Goal: Understand process/instructions

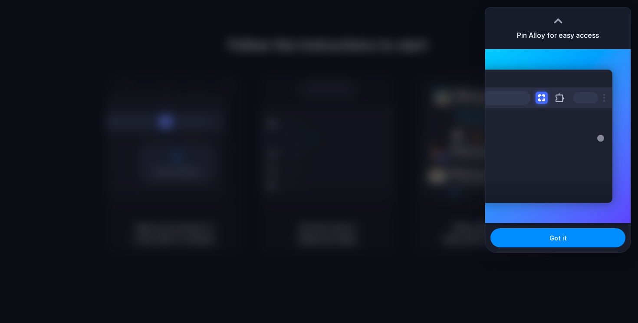
drag, startPoint x: 530, startPoint y: 238, endPoint x: 496, endPoint y: 224, distance: 36.6
click at [530, 238] on button "Got it" at bounding box center [558, 237] width 135 height 19
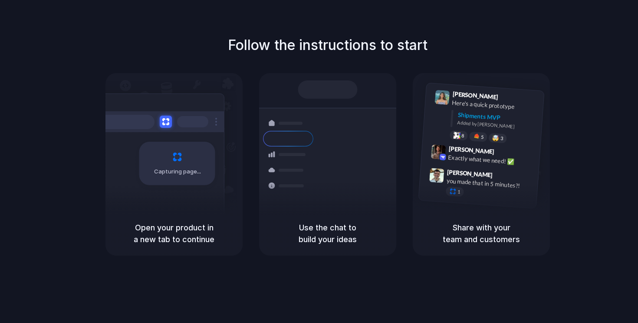
click at [348, 62] on div "Follow the instructions to start Capturing page Open your product in a new tab …" at bounding box center [328, 145] width 638 height 221
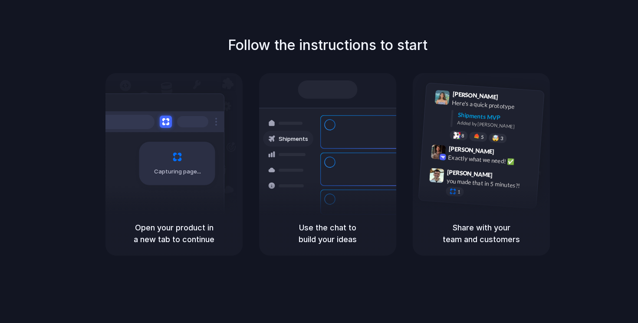
click at [292, 173] on div at bounding box center [288, 170] width 50 height 16
